Goal: Information Seeking & Learning: Learn about a topic

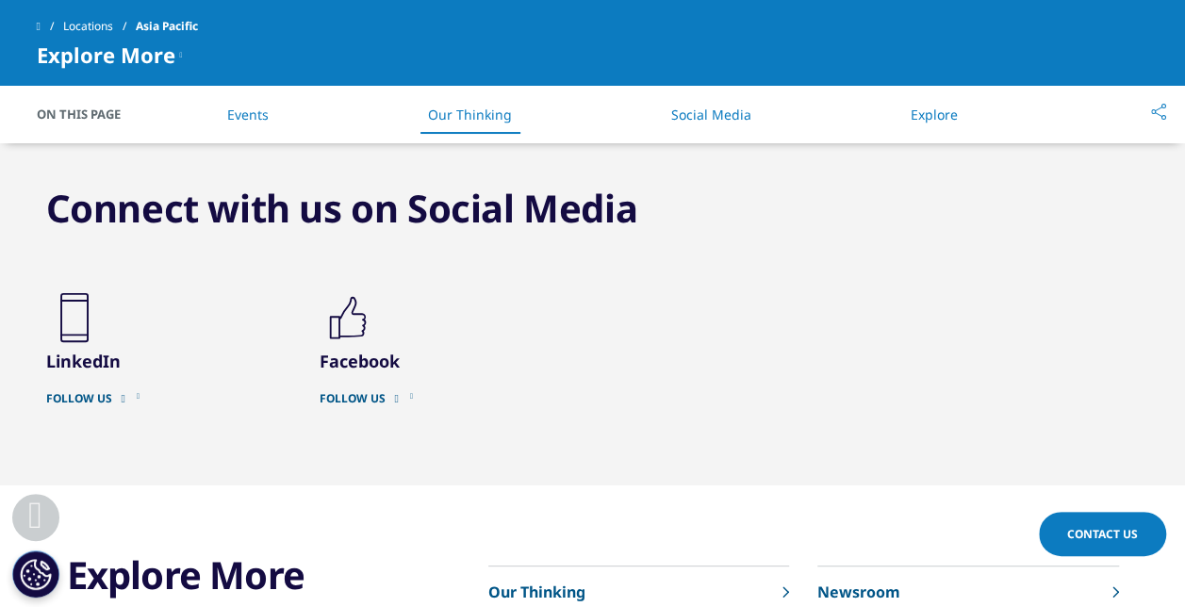
scroll to position [4432, 0]
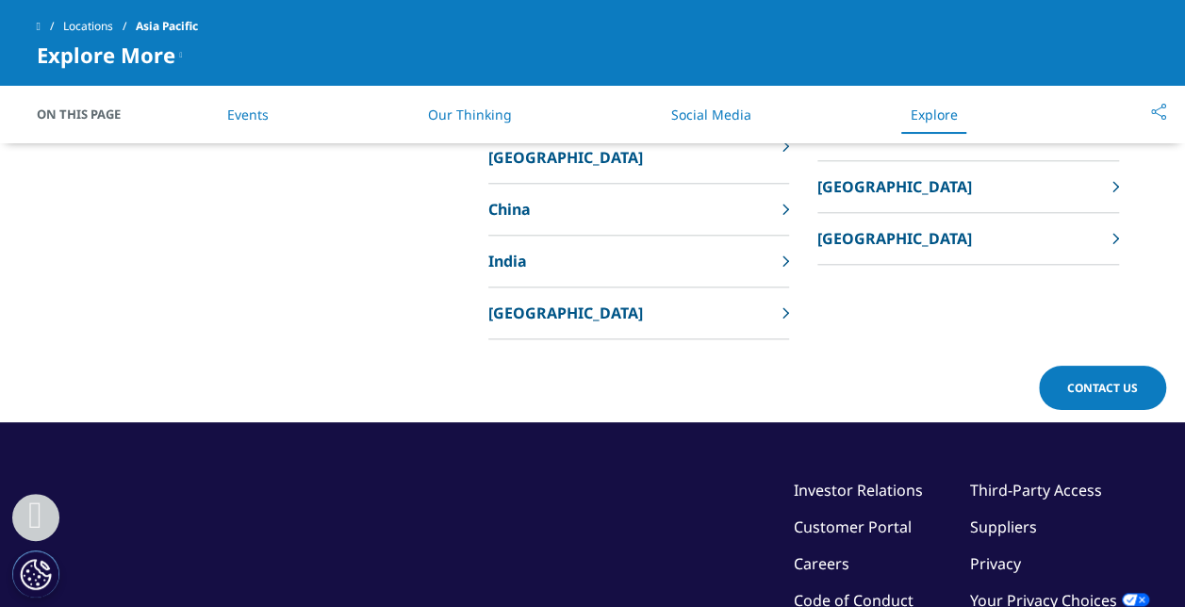
click at [183, 51] on icon at bounding box center [181, 54] width 3 height 23
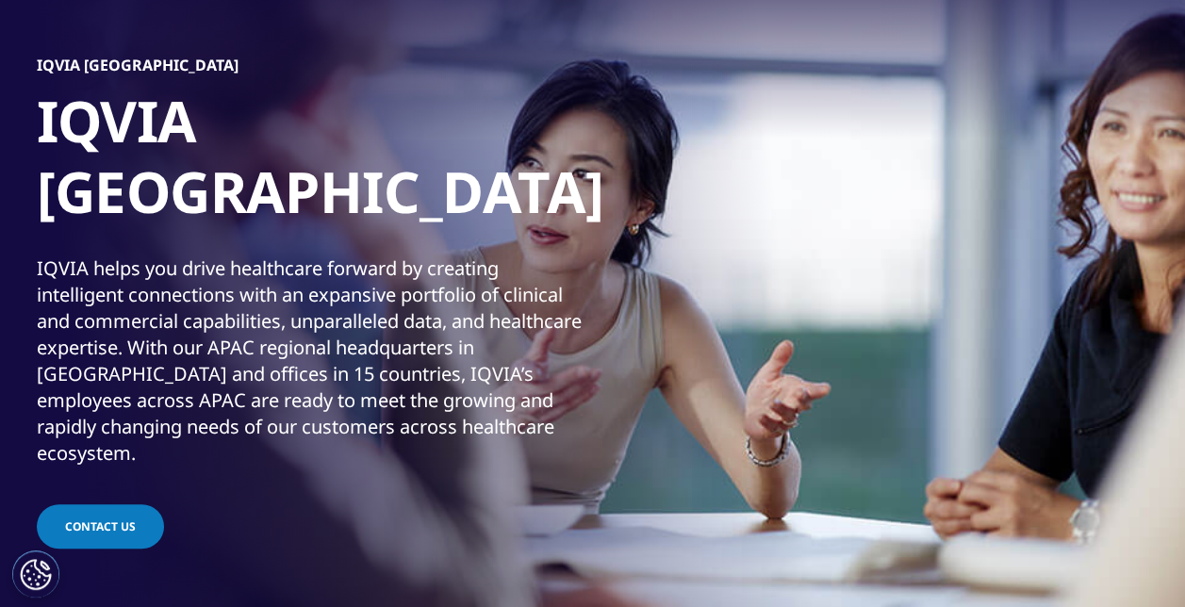
scroll to position [0, 0]
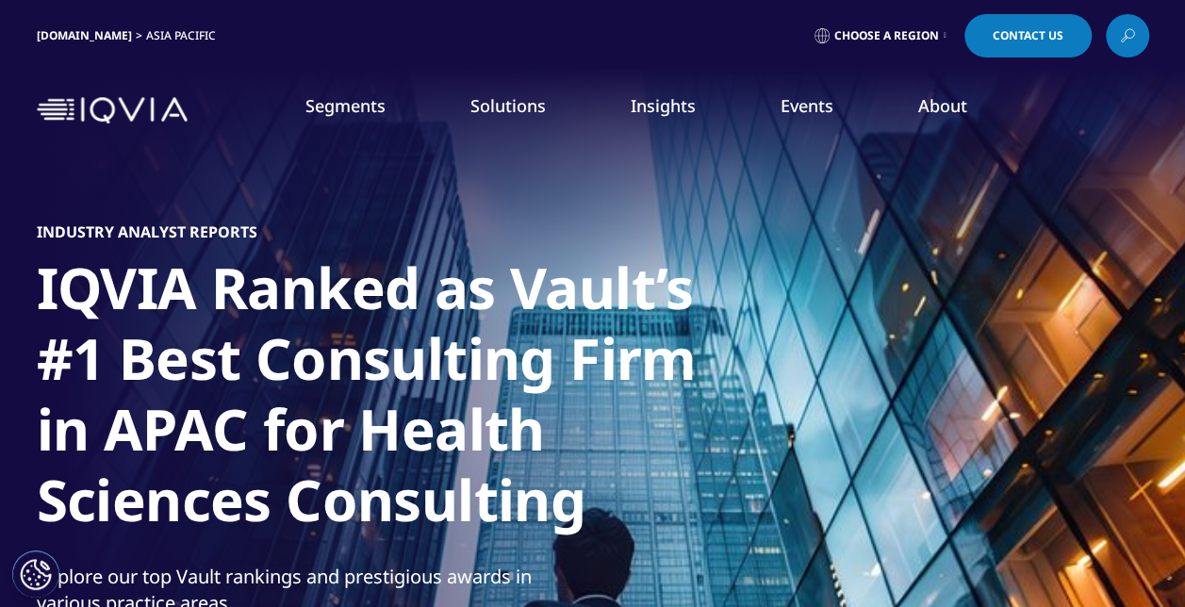
click at [102, 498] on link "AI, Digital & Technology Solutions" at bounding box center [157, 503] width 221 height 19
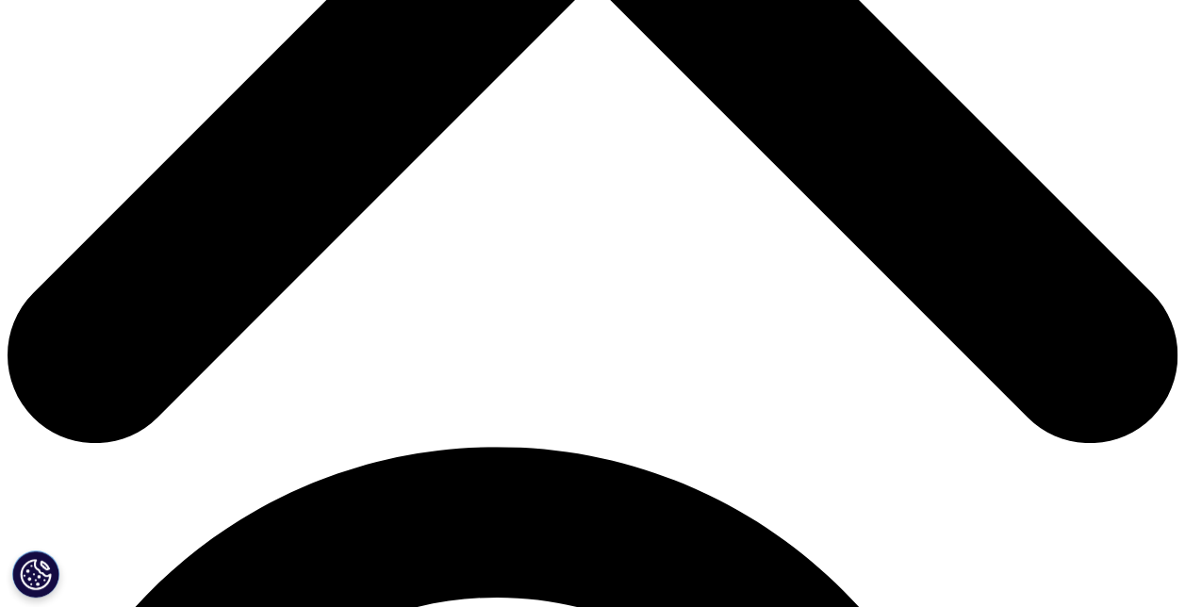
scroll to position [754, 0]
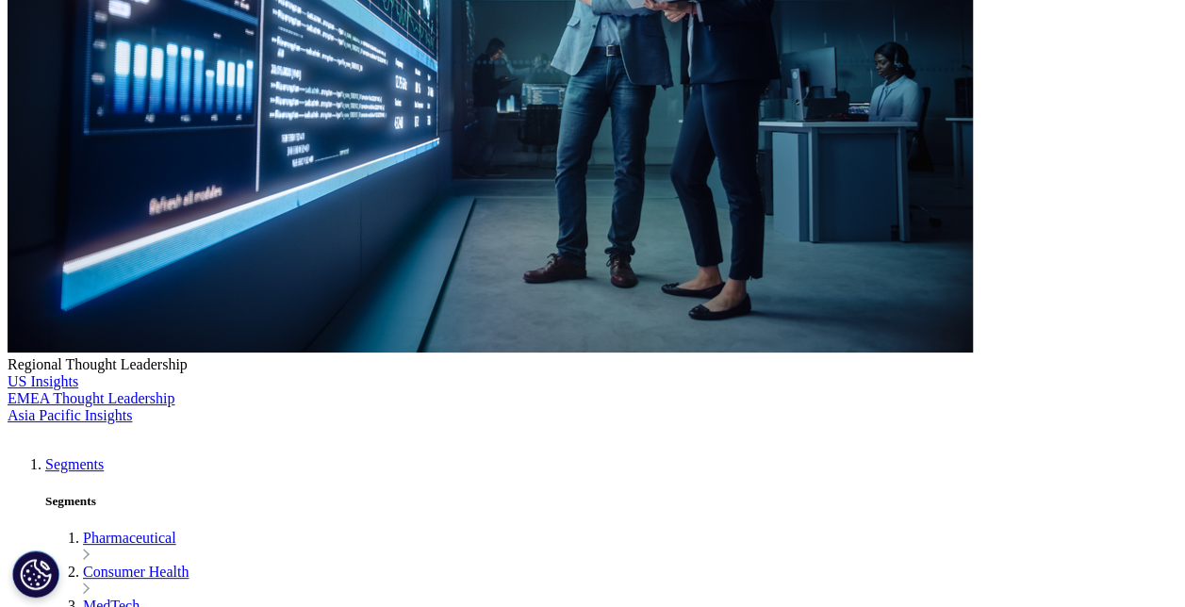
scroll to position [660, 0]
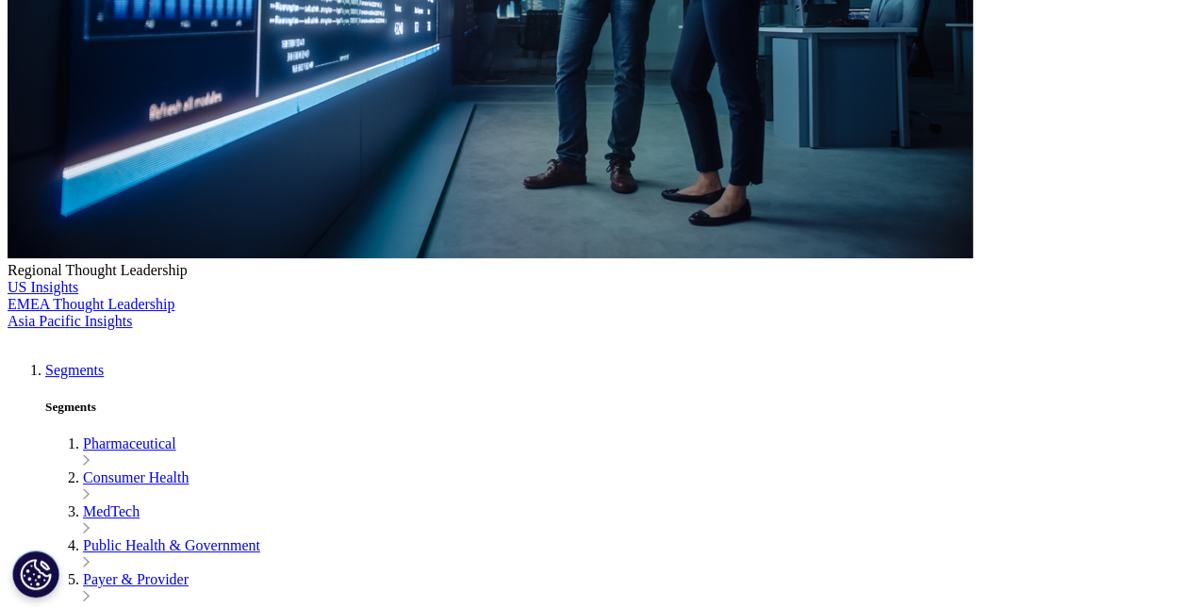
drag, startPoint x: 916, startPoint y: 449, endPoint x: 1039, endPoint y: 451, distance: 123.5
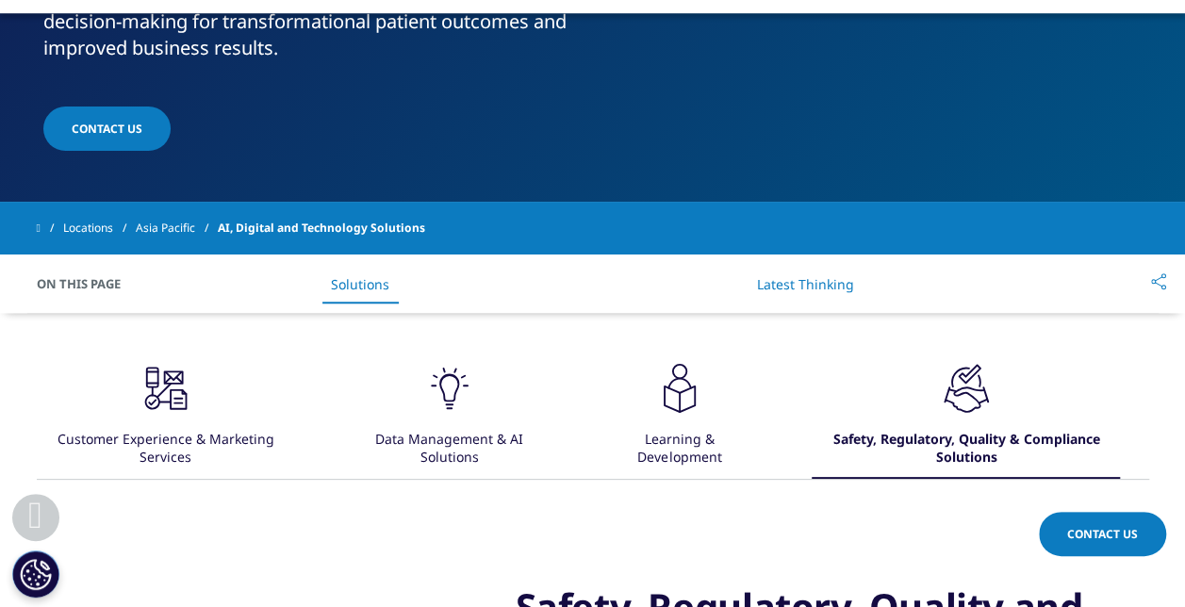
click at [442, 371] on icon ".cls-1{fill:#231f20;}" at bounding box center [450, 388] width 57 height 57
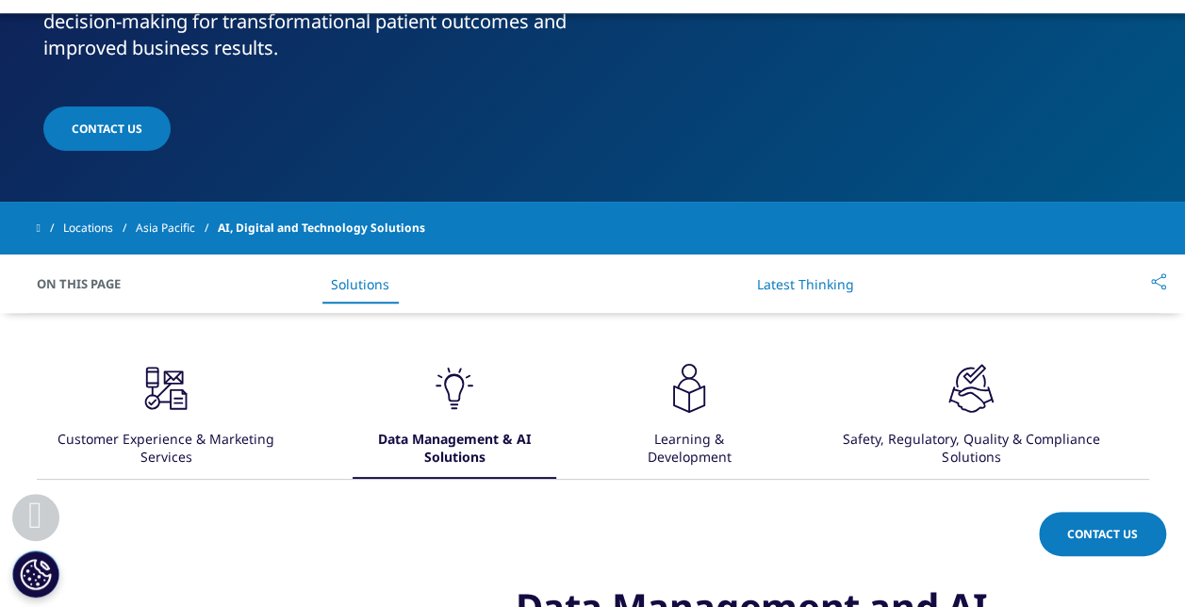
click at [808, 275] on link "Latest Thinking" at bounding box center [805, 284] width 97 height 18
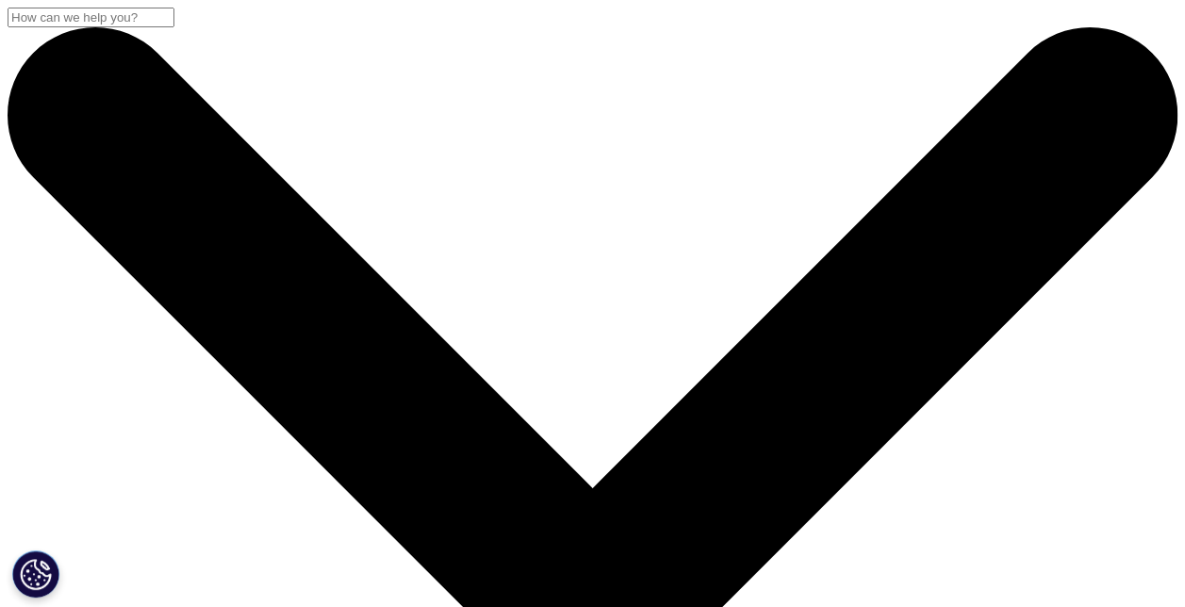
drag, startPoint x: 413, startPoint y: 477, endPoint x: 431, endPoint y: 476, distance: 17.9
